Goal: Task Accomplishment & Management: Complete application form

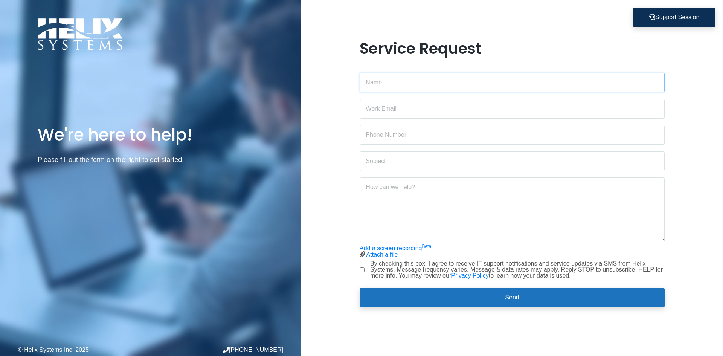
click at [395, 81] on input "text" at bounding box center [512, 83] width 305 height 20
type input "C"
type input "[EMAIL_ADDRESS][DOMAIN_NAME]"
type input "3512779752"
type input "authenticator issue"
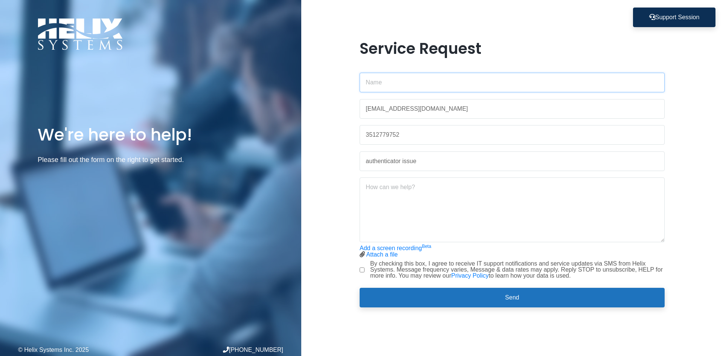
click at [393, 86] on input "text" at bounding box center [512, 83] width 305 height 20
type input "[PERSON_NAME]"
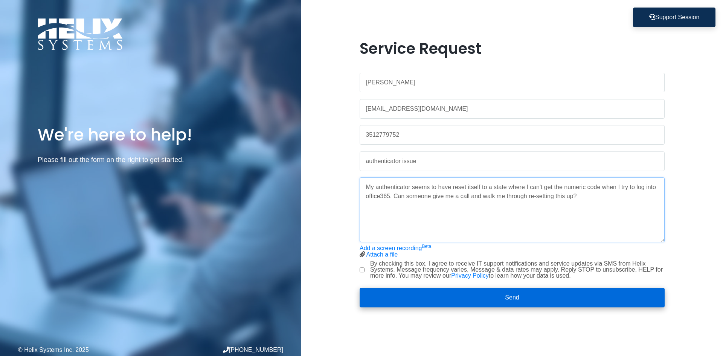
type textarea "My authenticator seems to have reset itself to a state where I can't get the nu…"
click at [505, 292] on button "Send" at bounding box center [512, 298] width 305 height 20
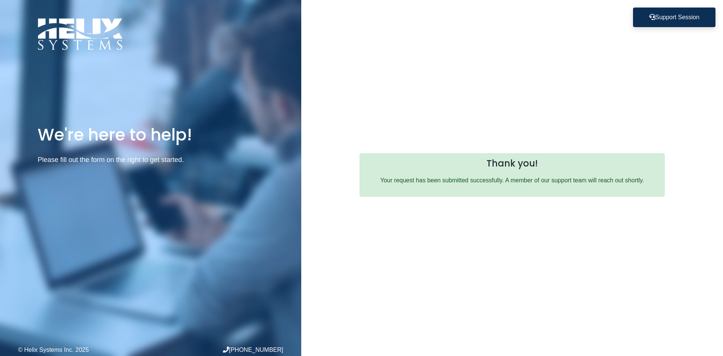
click at [594, 65] on div "Service Request [PERSON_NAME] [EMAIL_ADDRESS][DOMAIN_NAME] 3512779752 authentic…" at bounding box center [512, 178] width 422 height 356
